Goal: Transaction & Acquisition: Purchase product/service

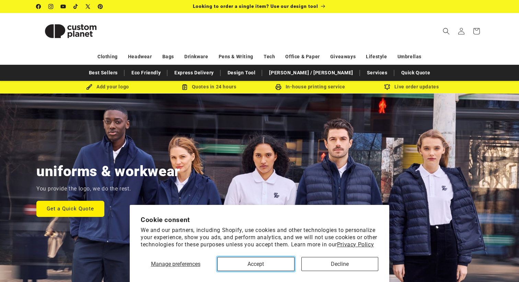
click at [282, 263] on button "Accept" at bounding box center [255, 264] width 77 height 14
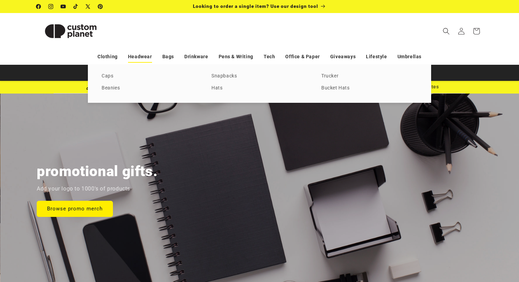
scroll to position [0, 1038]
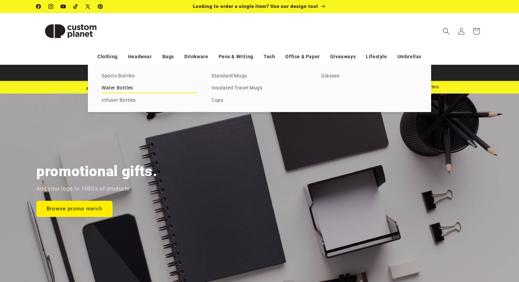
click at [118, 88] on link "Water Bottles" at bounding box center [150, 88] width 96 height 9
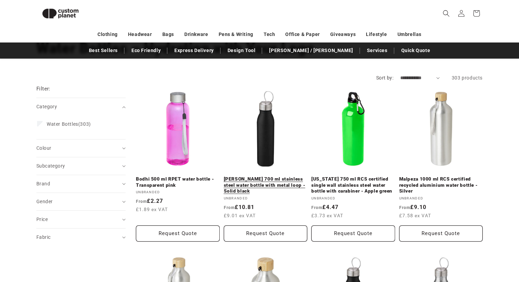
scroll to position [44, 0]
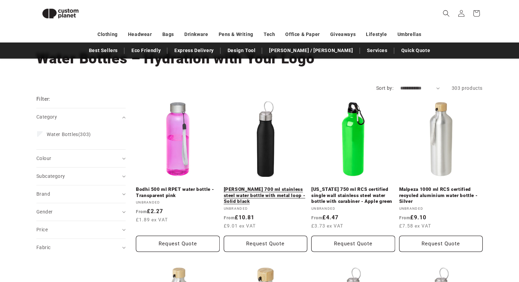
click at [262, 187] on link "Harper 700 ml stainless steel water bottle with metal loop - Solid black" at bounding box center [266, 196] width 84 height 18
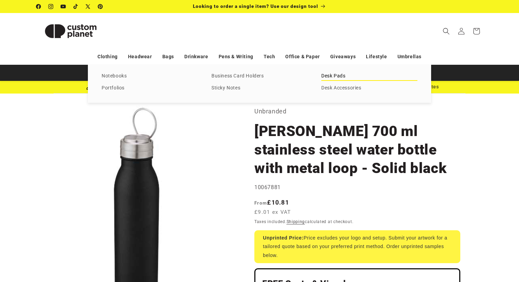
click at [350, 78] on link "Desk Pads" at bounding box center [369, 76] width 96 height 9
